Goal: Task Accomplishment & Management: Manage account settings

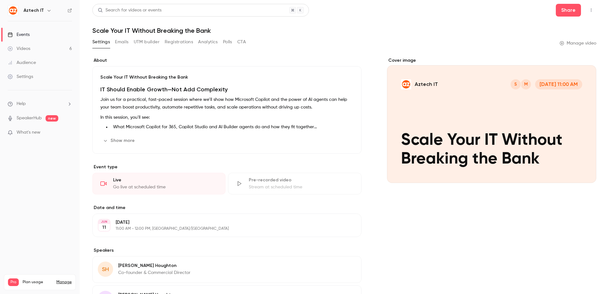
click at [26, 47] on div "Videos" at bounding box center [19, 49] width 23 height 6
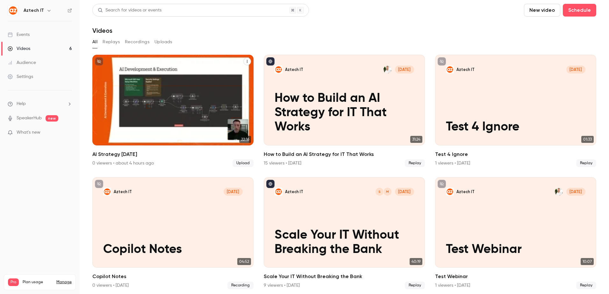
click at [190, 104] on div "Aztech IT [DATE] AI Strategy [DATE]" at bounding box center [172, 100] width 161 height 91
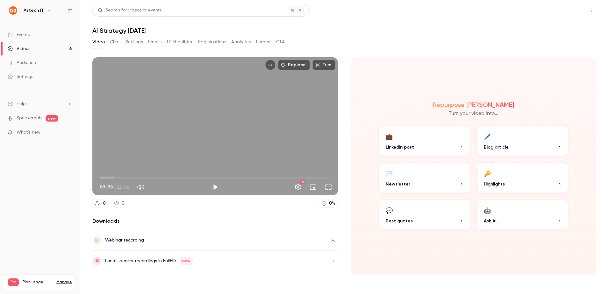
click at [571, 13] on button "Share" at bounding box center [568, 10] width 25 height 13
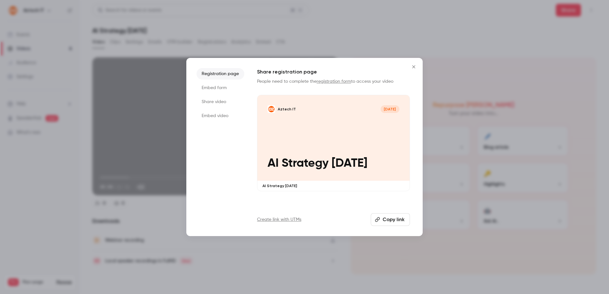
click at [414, 66] on icon "Close" at bounding box center [414, 66] width 8 height 5
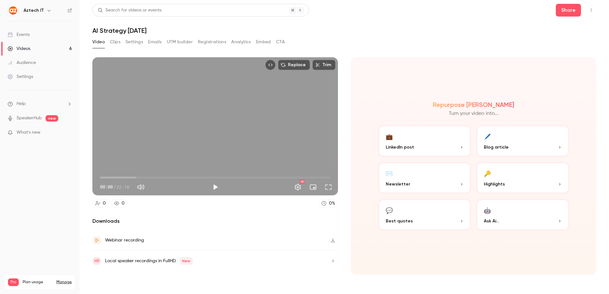
click at [138, 28] on h1 "AI Strategy [DATE]" at bounding box center [344, 31] width 504 height 8
click at [158, 29] on h1 "AI Strategy [DATE]" at bounding box center [344, 31] width 504 height 8
click at [116, 40] on button "Clips" at bounding box center [115, 42] width 11 height 10
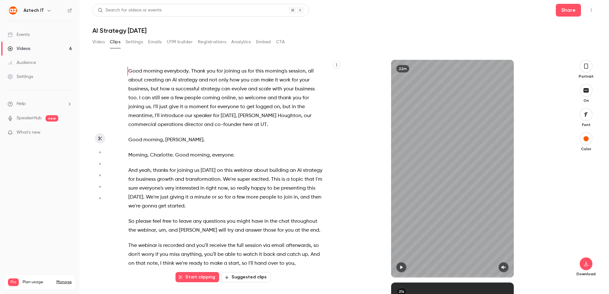
click at [137, 40] on button "Settings" at bounding box center [135, 42] width 18 height 10
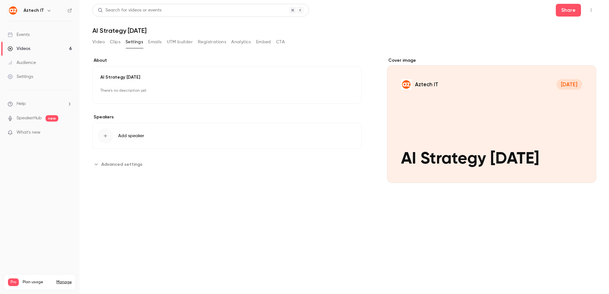
click at [155, 43] on button "Emails" at bounding box center [154, 42] width 13 height 10
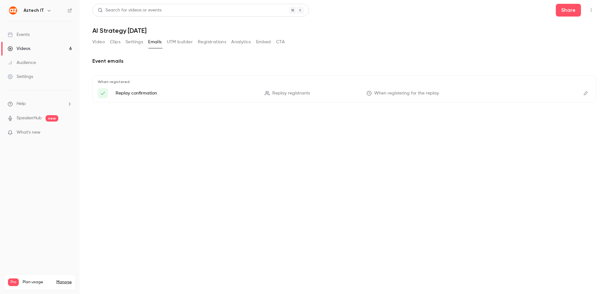
click at [179, 40] on button "UTM builder" at bounding box center [180, 42] width 26 height 10
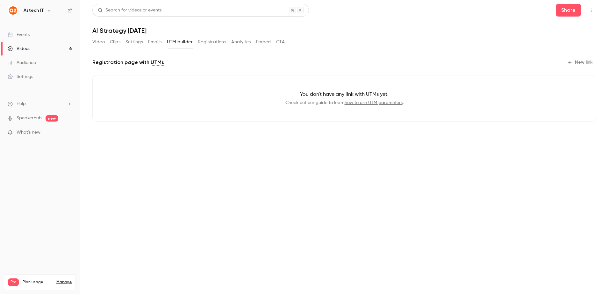
click at [214, 42] on button "Registrations" at bounding box center [212, 42] width 28 height 10
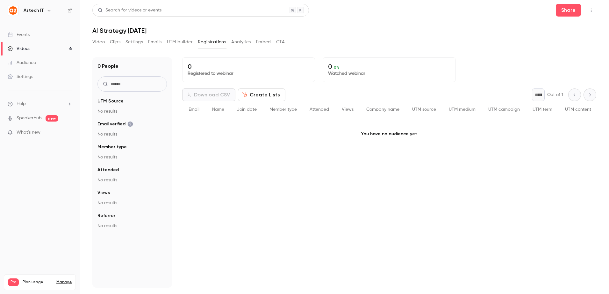
click at [243, 43] on button "Analytics" at bounding box center [241, 42] width 20 height 10
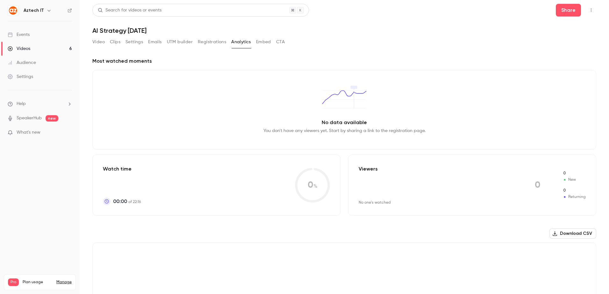
click at [265, 41] on button "Embed" at bounding box center [263, 42] width 15 height 10
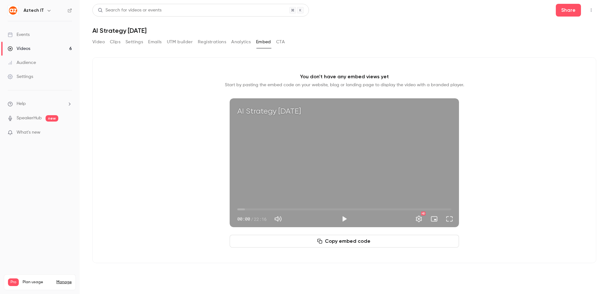
click at [281, 42] on button "CTA" at bounding box center [280, 42] width 9 height 10
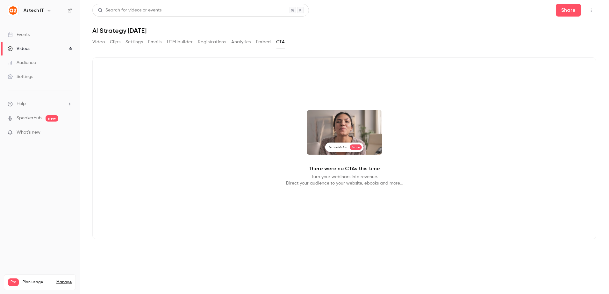
click at [271, 41] on button "Embed" at bounding box center [263, 42] width 15 height 10
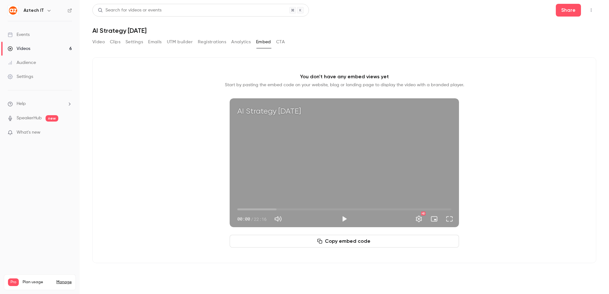
click at [101, 38] on button "Video" at bounding box center [98, 42] width 12 height 10
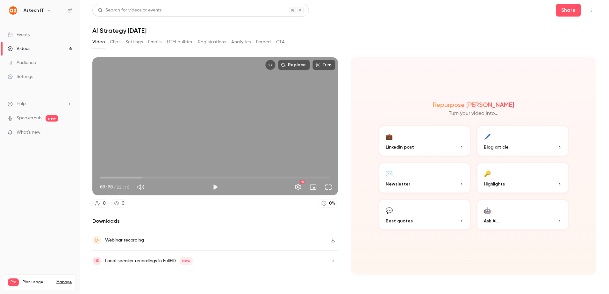
click at [125, 31] on h1 "AI Strategy [DATE]" at bounding box center [344, 31] width 504 height 8
drag, startPoint x: 125, startPoint y: 31, endPoint x: 196, endPoint y: 31, distance: 71.4
click at [196, 31] on h1 "AI Strategy [DATE]" at bounding box center [344, 31] width 504 height 8
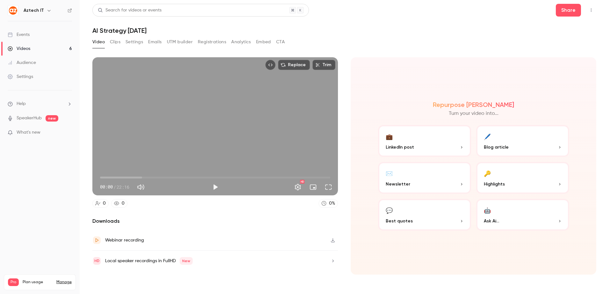
click at [351, 18] on header "Search for videos or events Share AI Strategy [DATE]" at bounding box center [344, 19] width 504 height 31
click at [43, 44] on link "Videos 6" at bounding box center [40, 49] width 80 height 14
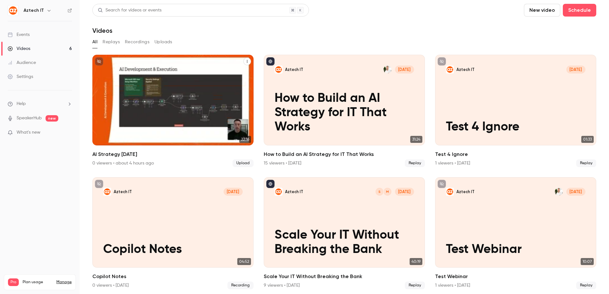
click at [246, 59] on button "AI Strategy Sep 2025" at bounding box center [247, 62] width 8 height 8
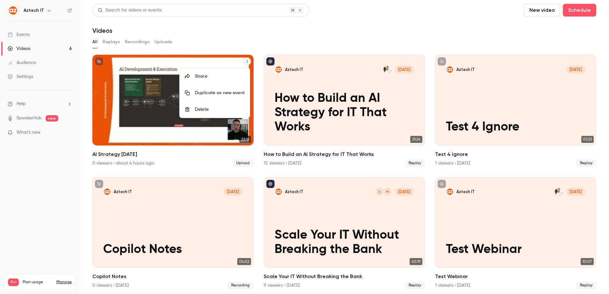
click at [100, 59] on div at bounding box center [304, 147] width 609 height 294
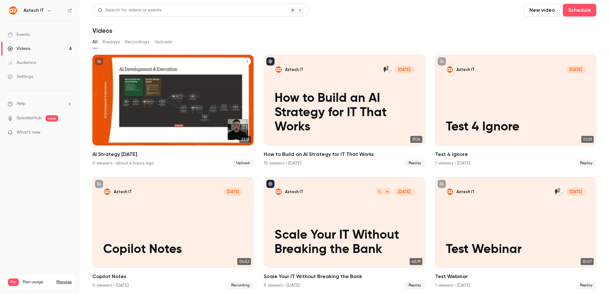
click at [247, 59] on button "AI Strategy Sep 2025" at bounding box center [247, 62] width 8 height 8
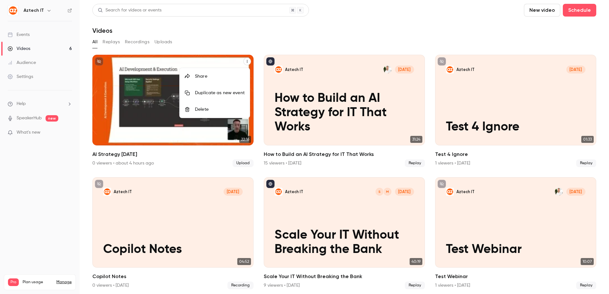
click at [97, 60] on div at bounding box center [304, 147] width 609 height 294
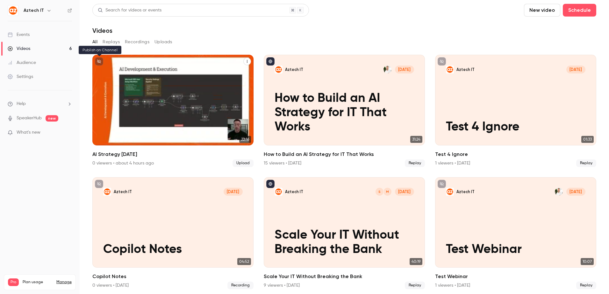
click at [100, 61] on icon "unpublished" at bounding box center [99, 62] width 4 height 4
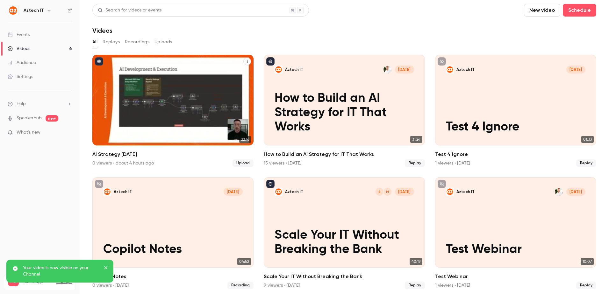
click at [126, 151] on h2 "AI Strategy [DATE]" at bounding box center [172, 155] width 161 height 8
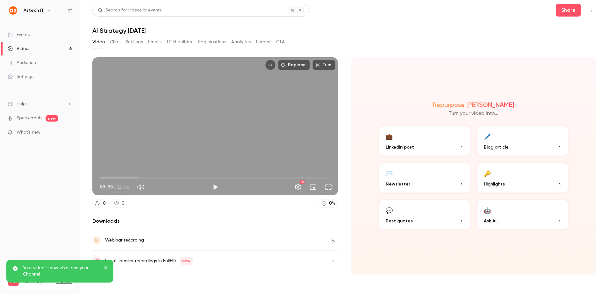
click at [138, 36] on div "Search for videos or events Share AI Strategy [DATE] Video Clips Settings Email…" at bounding box center [344, 147] width 504 height 287
click at [138, 31] on h1 "AI Strategy [DATE]" at bounding box center [344, 31] width 504 height 8
click at [134, 40] on button "Settings" at bounding box center [135, 42] width 18 height 10
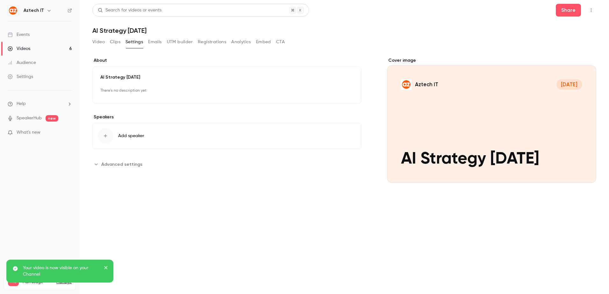
click at [142, 81] on div "AI Strategy [DATE] There's no description yet Edit" at bounding box center [226, 85] width 269 height 38
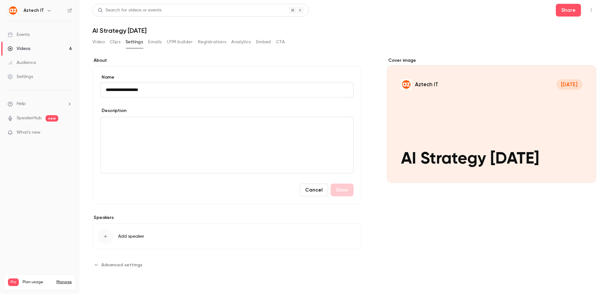
drag, startPoint x: 172, startPoint y: 89, endPoint x: 105, endPoint y: 87, distance: 66.6
click at [105, 87] on input "**********" at bounding box center [226, 89] width 253 height 15
type input "**********"
click at [149, 128] on p "editor" at bounding box center [227, 125] width 242 height 8
click at [343, 187] on button "Save" at bounding box center [342, 190] width 23 height 13
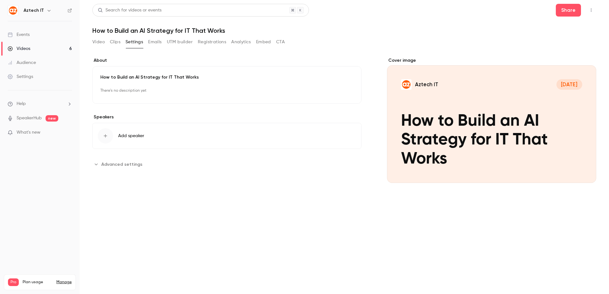
click at [98, 40] on button "Video" at bounding box center [98, 42] width 12 height 10
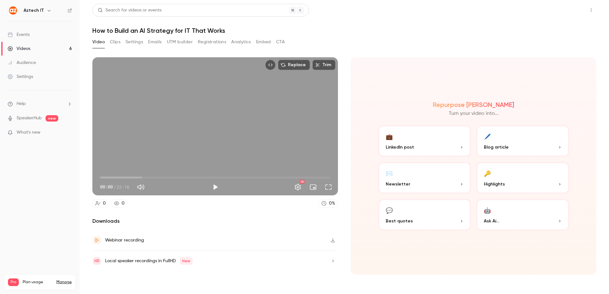
click at [569, 8] on button "Share" at bounding box center [568, 10] width 25 height 13
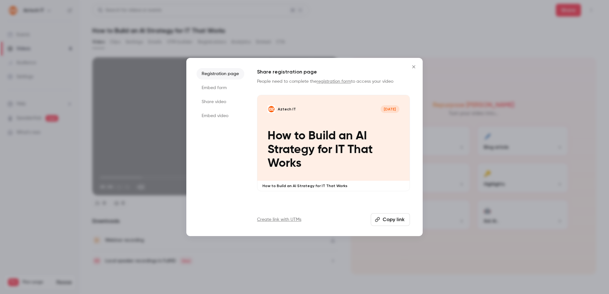
click at [210, 102] on li "Share video" at bounding box center [221, 101] width 48 height 11
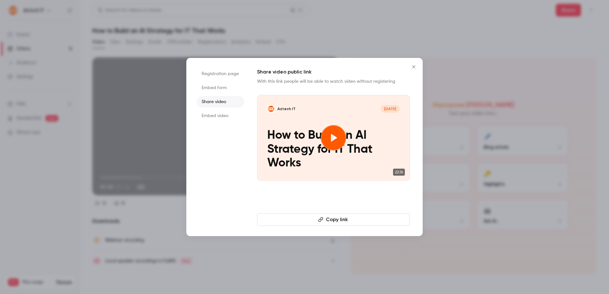
click at [349, 220] on button "Copy link" at bounding box center [333, 219] width 153 height 13
